Goal: Information Seeking & Learning: Learn about a topic

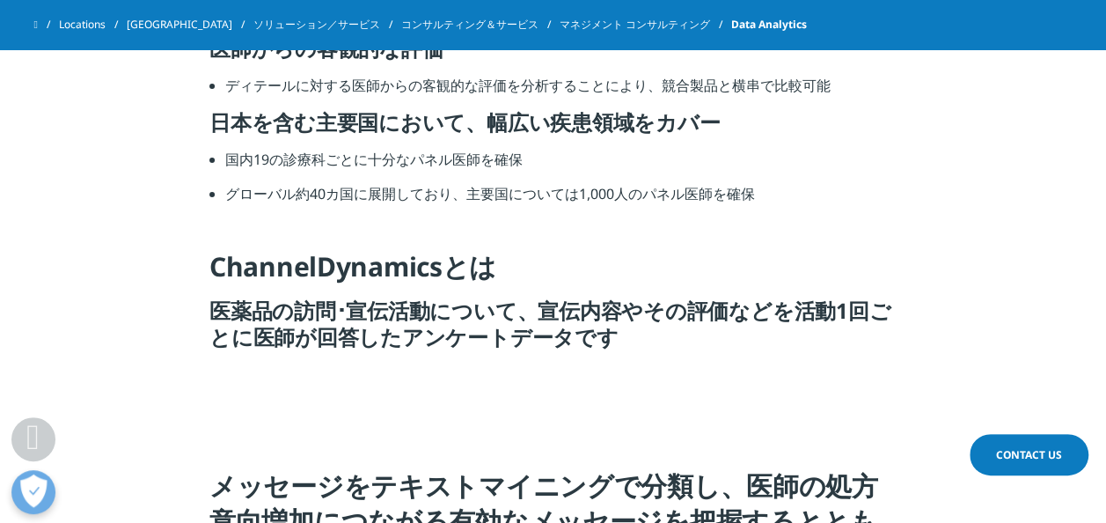
scroll to position [2983, 0]
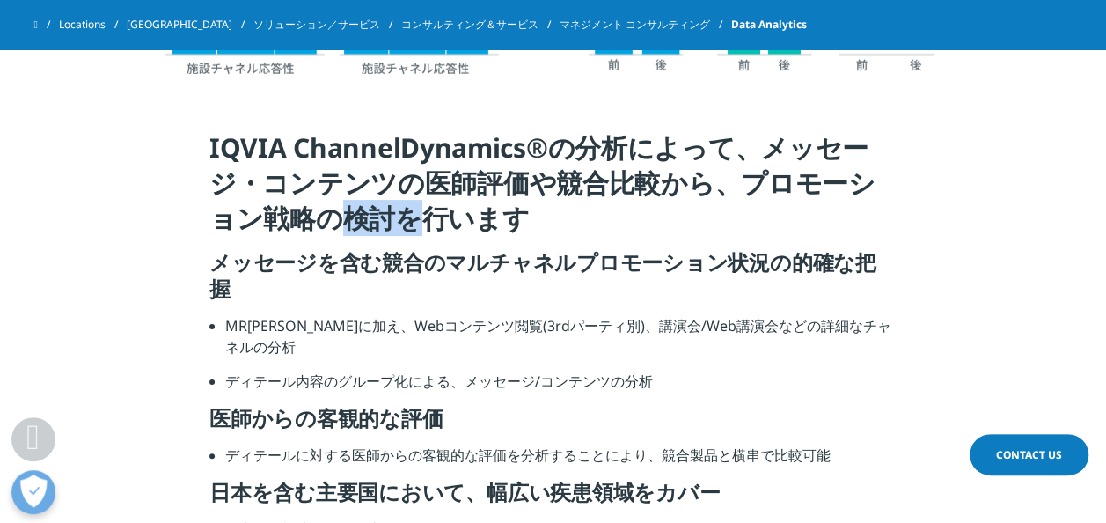
drag, startPoint x: 324, startPoint y: 200, endPoint x: 382, endPoint y: 223, distance: 62.4
click at [382, 223] on h4 "IQVIA ChannelDynamics®の分析によって、メッセージ・コンテンツの医師評価や競合比較から、プロモーション戦略の検討を行います" at bounding box center [552, 189] width 687 height 119
drag, startPoint x: 382, startPoint y: 223, endPoint x: 331, endPoint y: 222, distance: 51.1
click at [331, 222] on h4 "IQVIA ChannelDynamics®の分析によって、メッセージ・コンテンツの医師評価や競合比較から、プロモーション戦略の検討を行います" at bounding box center [552, 189] width 687 height 119
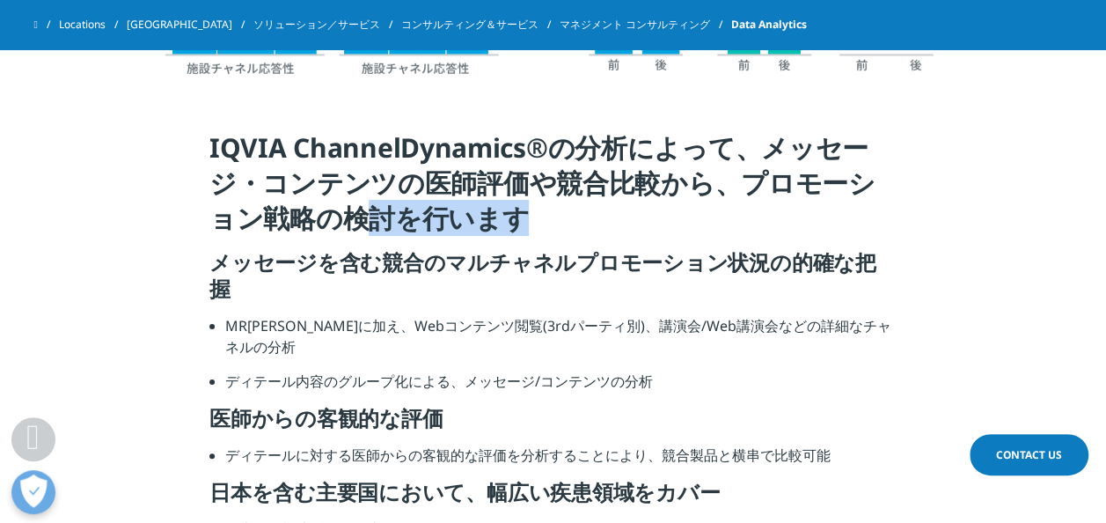
drag, startPoint x: 331, startPoint y: 222, endPoint x: 514, endPoint y: 211, distance: 183.4
click at [514, 211] on h4 "IQVIA ChannelDynamics®の分析によって、メッセージ・コンテンツの医師評価や競合比較から、プロモーション戦略の検討を行います" at bounding box center [552, 189] width 687 height 119
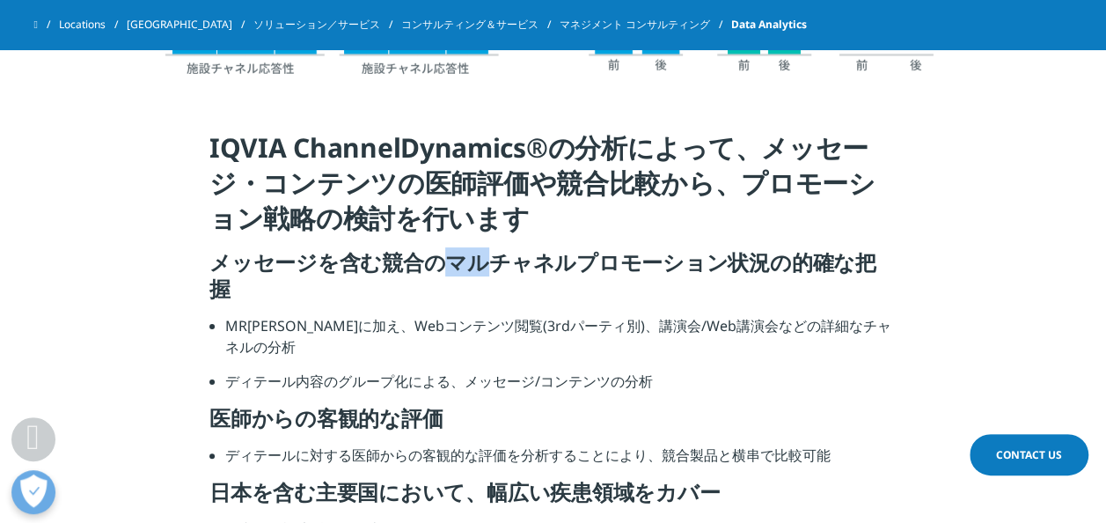
drag, startPoint x: 514, startPoint y: 211, endPoint x: 480, endPoint y: 267, distance: 65.2
click at [480, 267] on h5 "メッセージを含む競合のマルチャネルプロモーション状況の的確な把握" at bounding box center [552, 282] width 687 height 66
click at [516, 276] on h5 "メッセージを含む競合のマルチャネルプロモーション状況の的確な把握" at bounding box center [552, 282] width 687 height 66
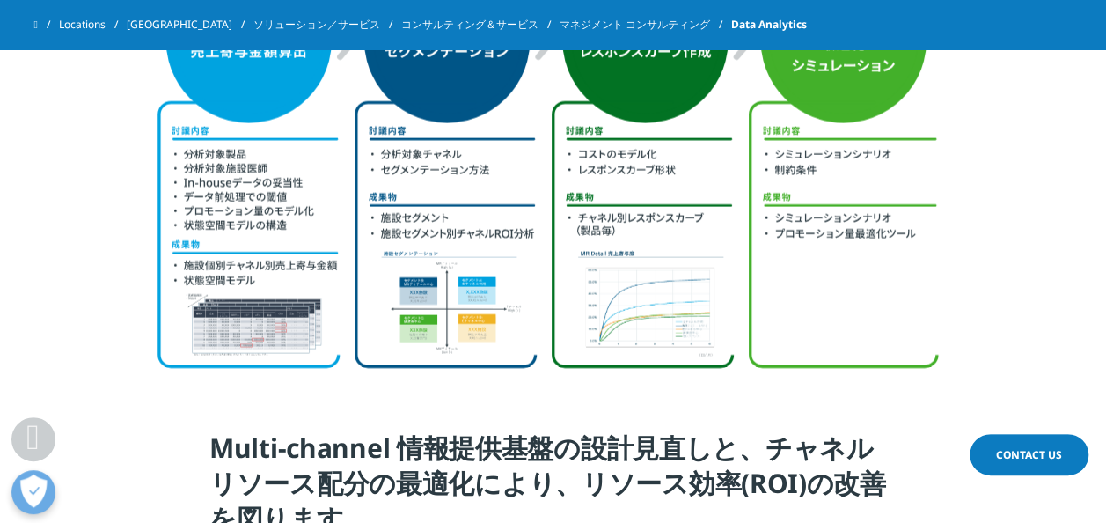
scroll to position [2170, 0]
